Goal: Task Accomplishment & Management: Manage account settings

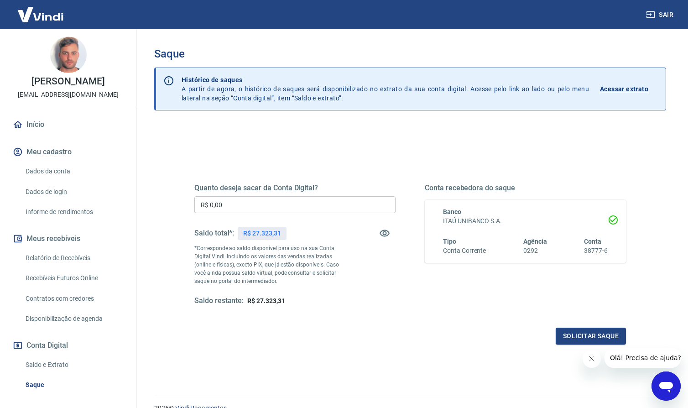
click at [271, 232] on p "R$ 27.323,31" at bounding box center [261, 234] width 37 height 10
copy p "27.323,31"
click at [282, 200] on input "R$ 0,00" at bounding box center [294, 204] width 201 height 17
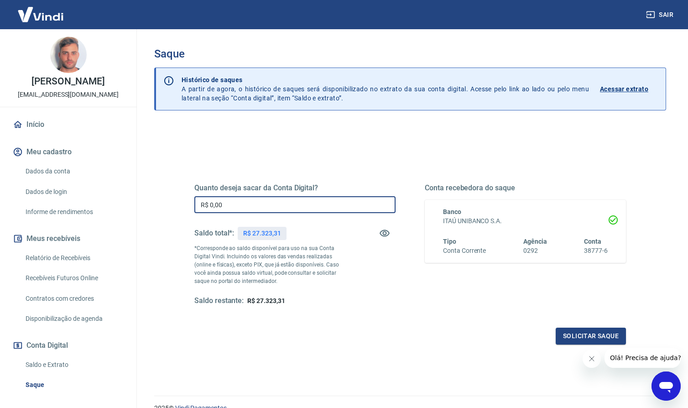
paste input "text"
click at [296, 204] on input "R$ 0,00" at bounding box center [294, 204] width 201 height 17
paste input "27.323,31"
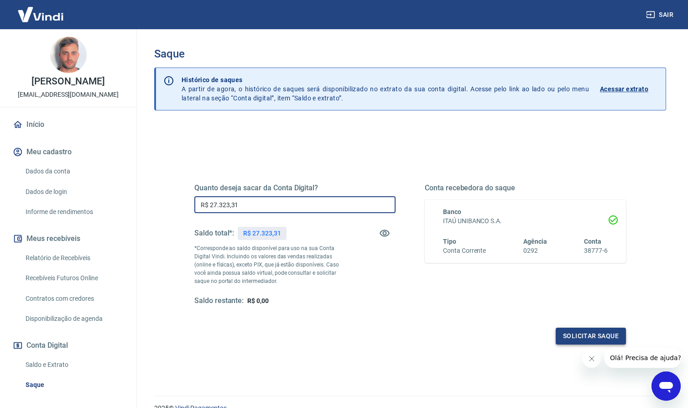
type input "R$ 27.323,31"
click at [576, 331] on button "Solicitar saque" at bounding box center [591, 336] width 70 height 17
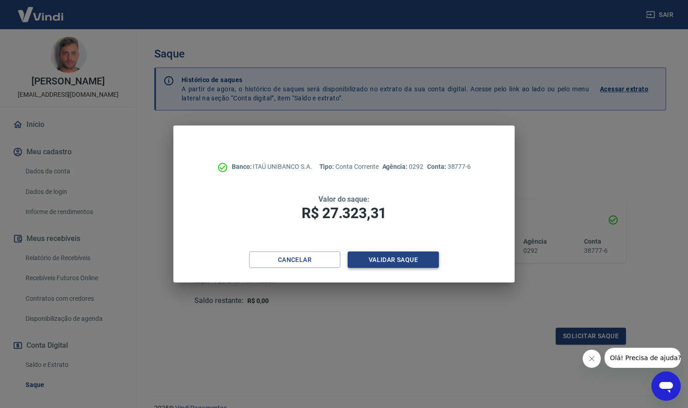
click at [419, 261] on button "Validar saque" at bounding box center [393, 260] width 91 height 17
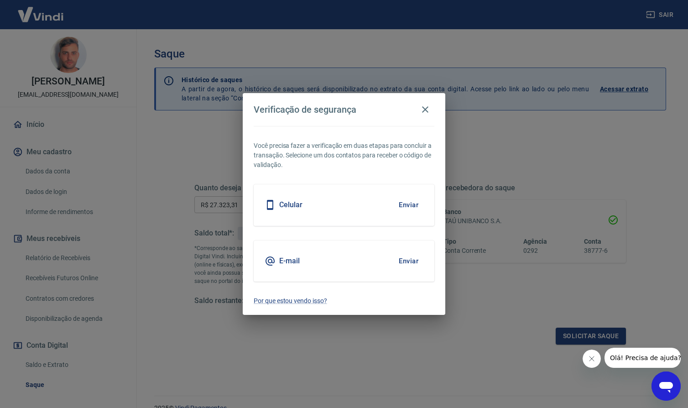
click at [409, 204] on button "Enviar" at bounding box center [409, 204] width 30 height 19
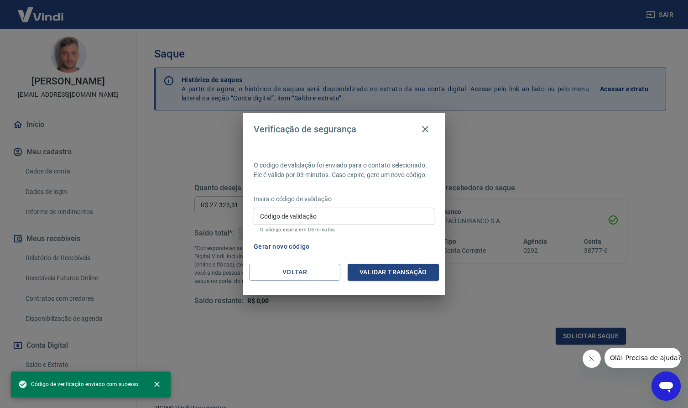
click at [324, 209] on input "Código de validação" at bounding box center [344, 216] width 181 height 17
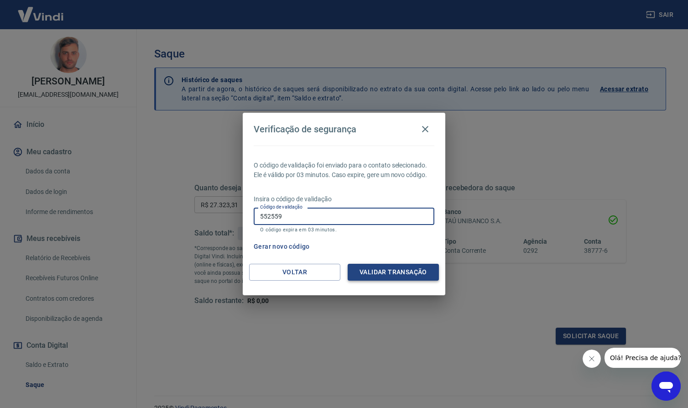
type input "552559"
click at [372, 274] on button "Validar transação" at bounding box center [393, 272] width 91 height 17
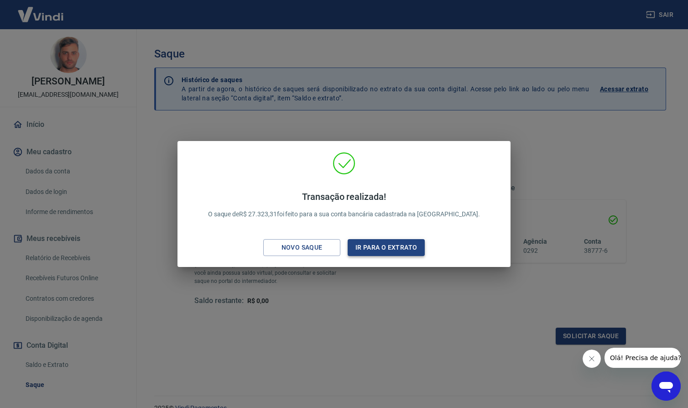
click at [392, 252] on button "Ir para o extrato" at bounding box center [386, 247] width 77 height 17
